Goal: Task Accomplishment & Management: Manage account settings

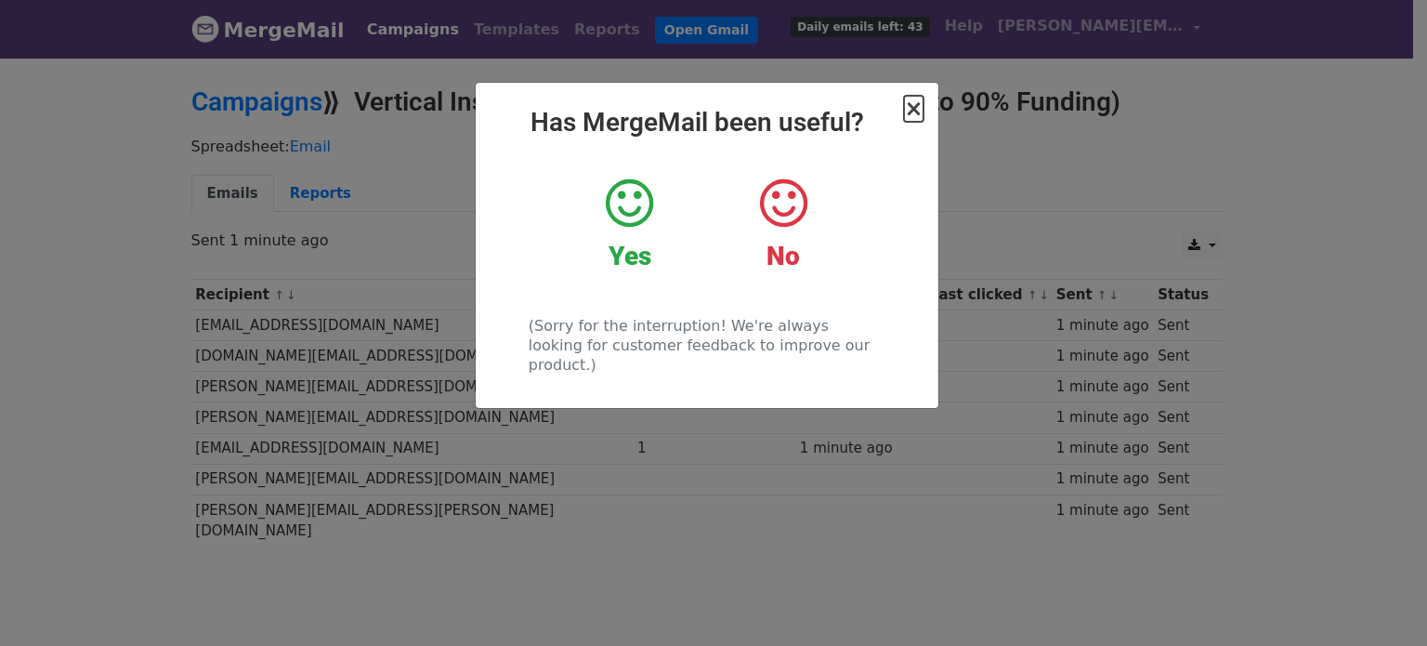
click at [914, 103] on span "×" at bounding box center [913, 109] width 19 height 26
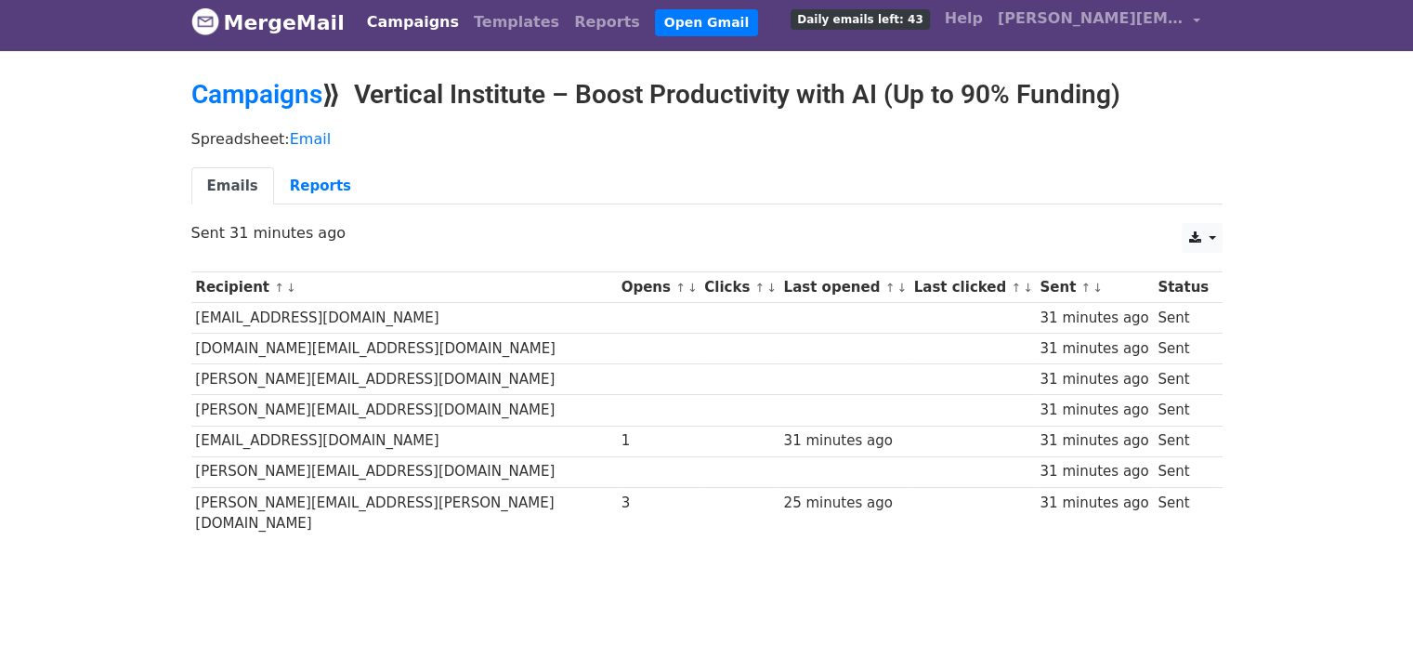
scroll to position [9, 0]
